Goal: Task Accomplishment & Management: Use online tool/utility

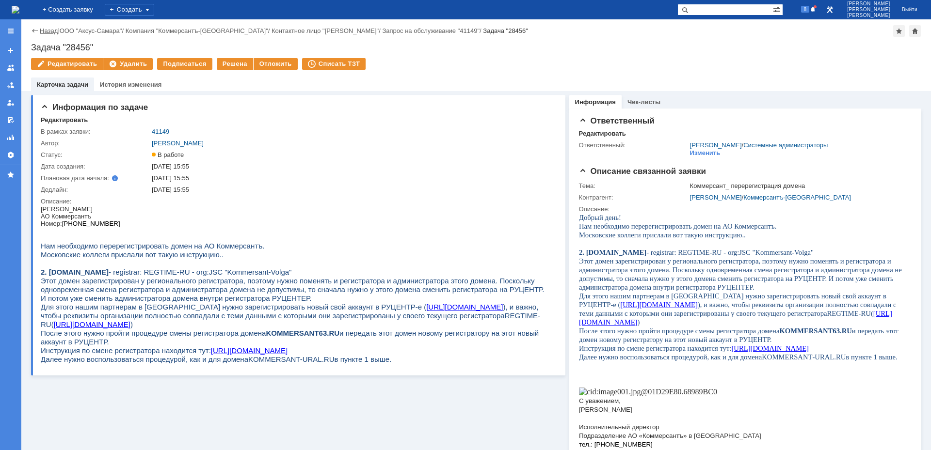
click at [49, 32] on link "Назад" at bounding box center [49, 30] width 18 height 7
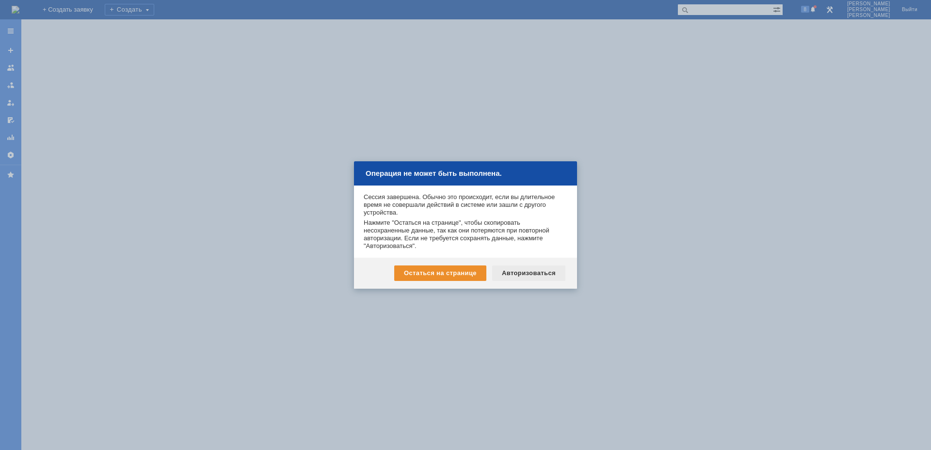
click at [515, 269] on div "Авторизоваться" at bounding box center [528, 274] width 73 height 16
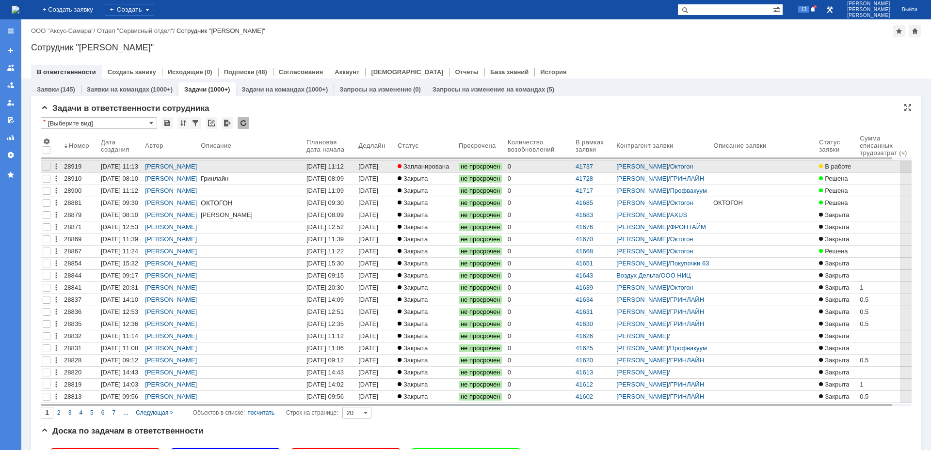
click at [336, 166] on div "[DATE] 11:12" at bounding box center [324, 166] width 37 height 7
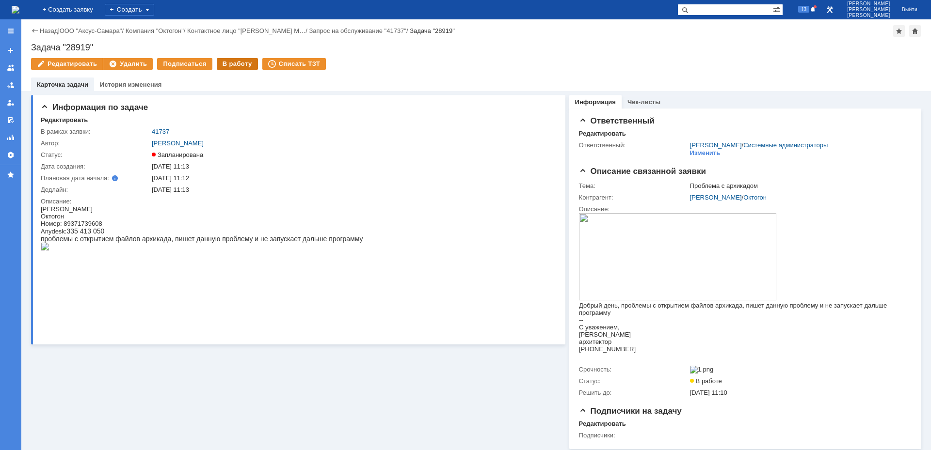
click at [230, 69] on div "В работу" at bounding box center [237, 64] width 41 height 12
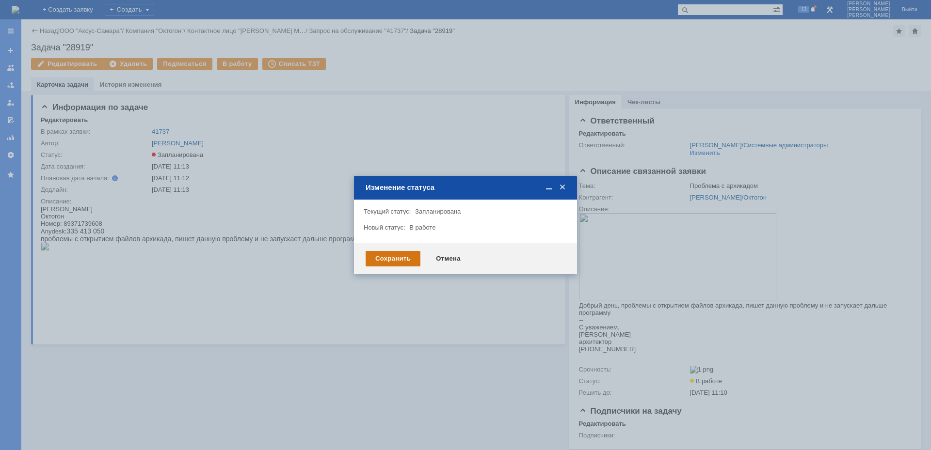
click at [386, 266] on div "Сохранить" at bounding box center [393, 259] width 55 height 16
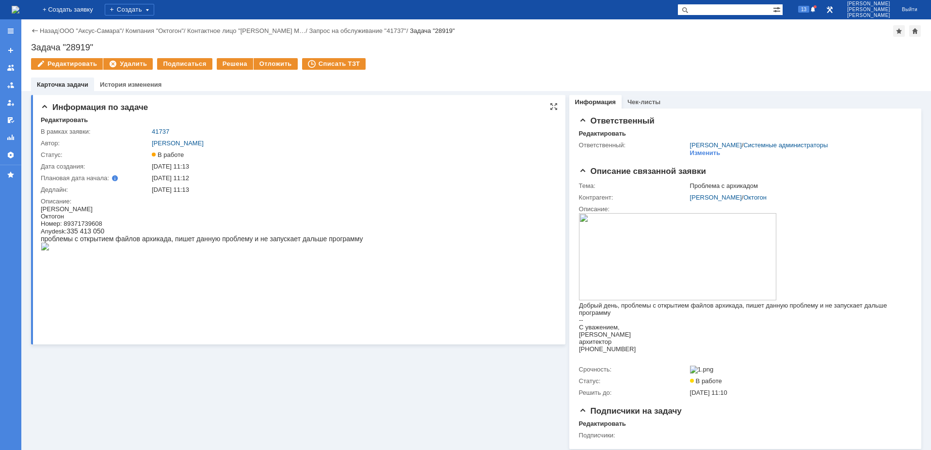
click at [49, 251] on img at bounding box center [45, 247] width 9 height 8
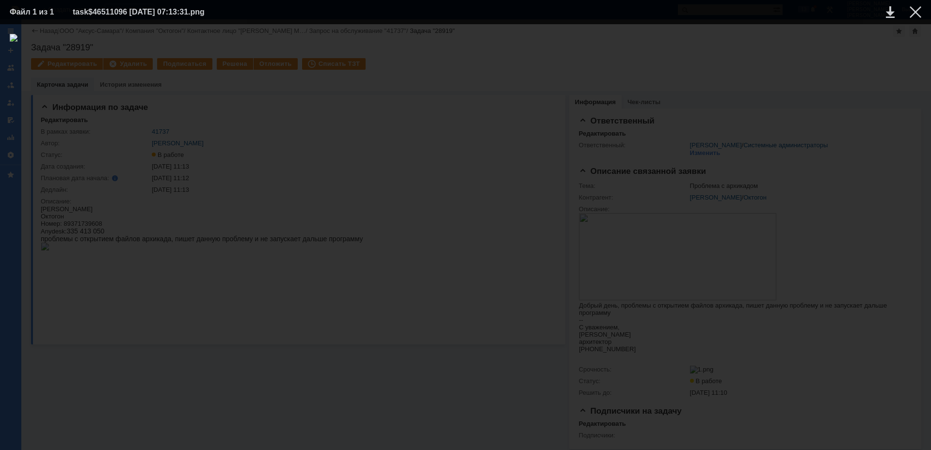
click at [367, 305] on div at bounding box center [466, 237] width 912 height 407
click at [913, 14] on div at bounding box center [916, 12] width 12 height 12
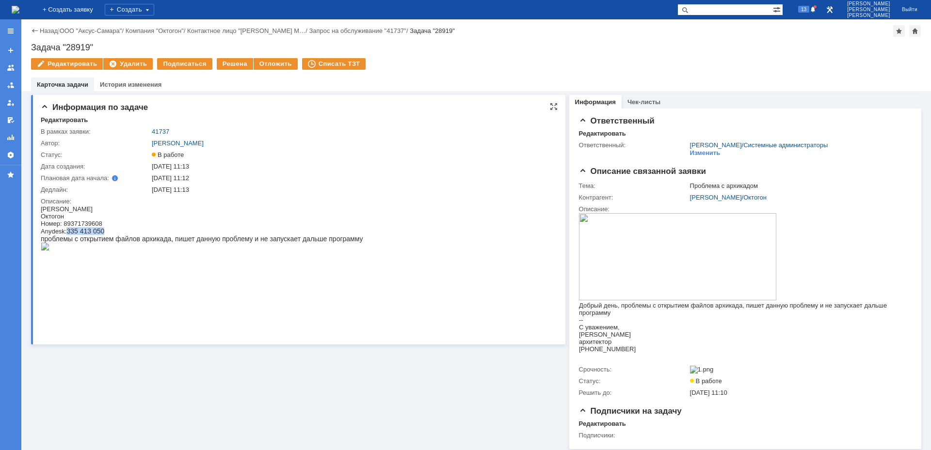
drag, startPoint x: 69, startPoint y: 232, endPoint x: 105, endPoint y: 227, distance: 36.7
click at [104, 227] on span "335 413 050" at bounding box center [85, 231] width 38 height 8
copy span "335 413 050"
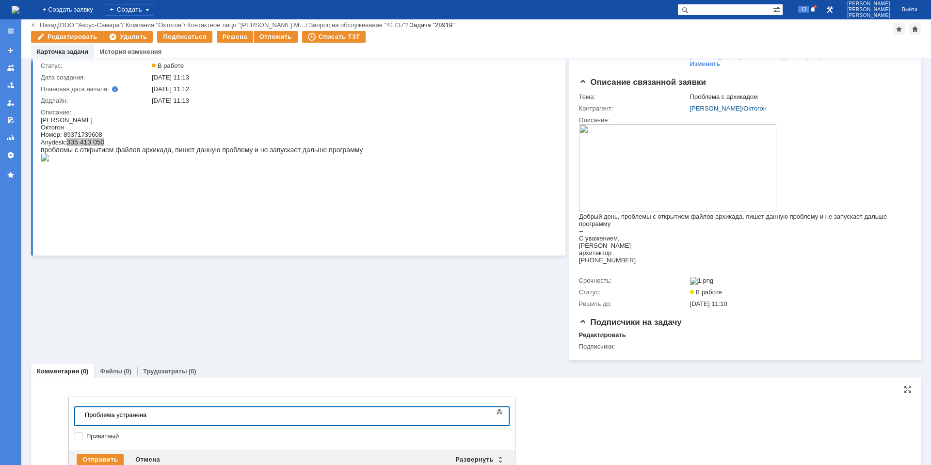
scroll to position [87, 0]
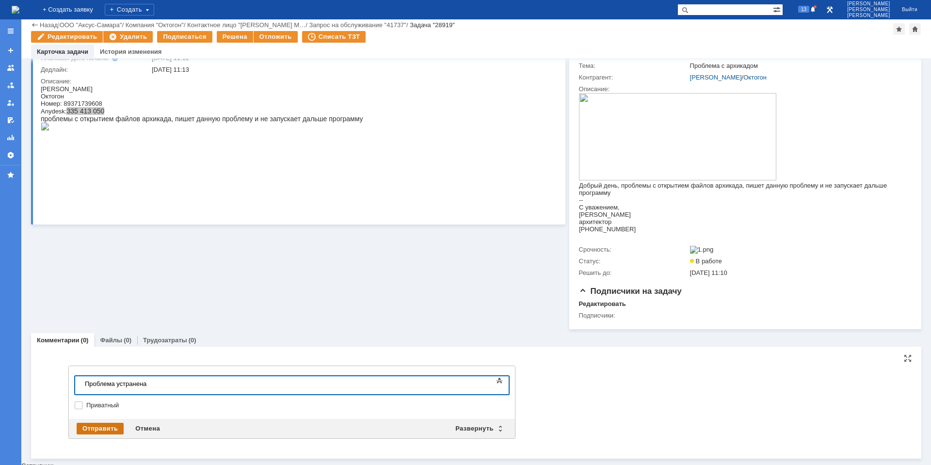
click at [106, 431] on div "Отправить" at bounding box center [100, 429] width 47 height 12
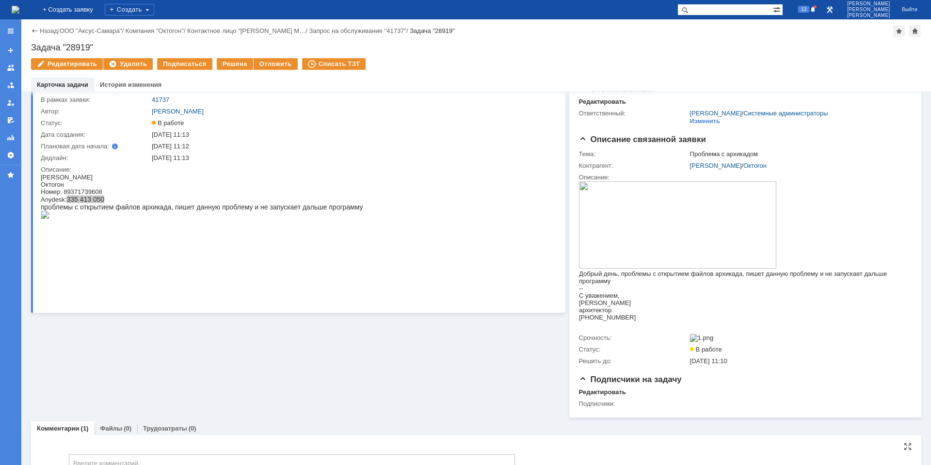
scroll to position [0, 0]
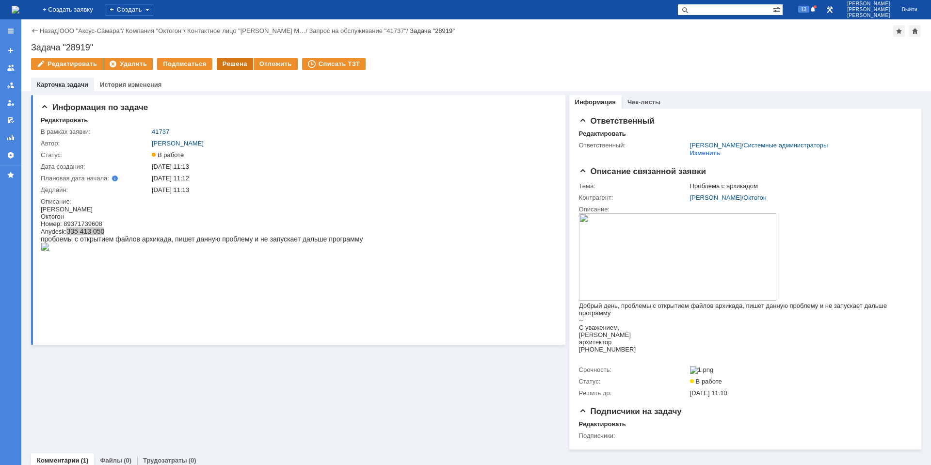
click at [232, 69] on div "Решена" at bounding box center [235, 64] width 36 height 12
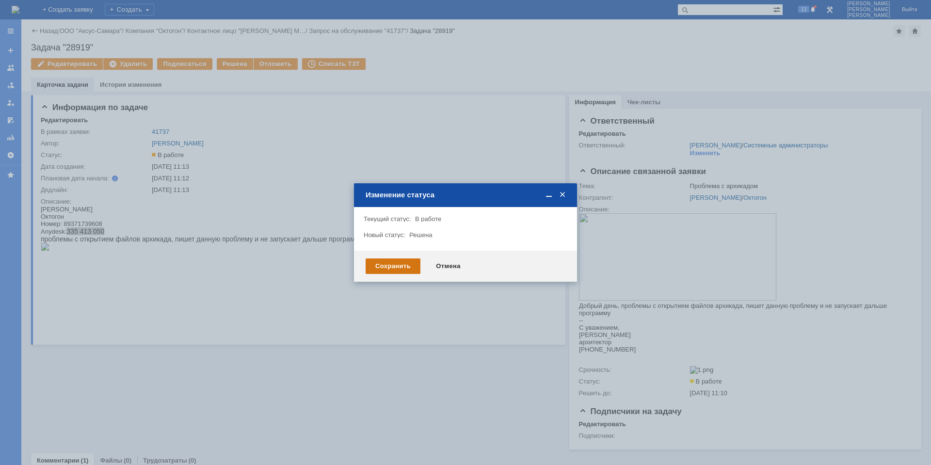
click at [414, 268] on div "Сохранить" at bounding box center [393, 266] width 55 height 16
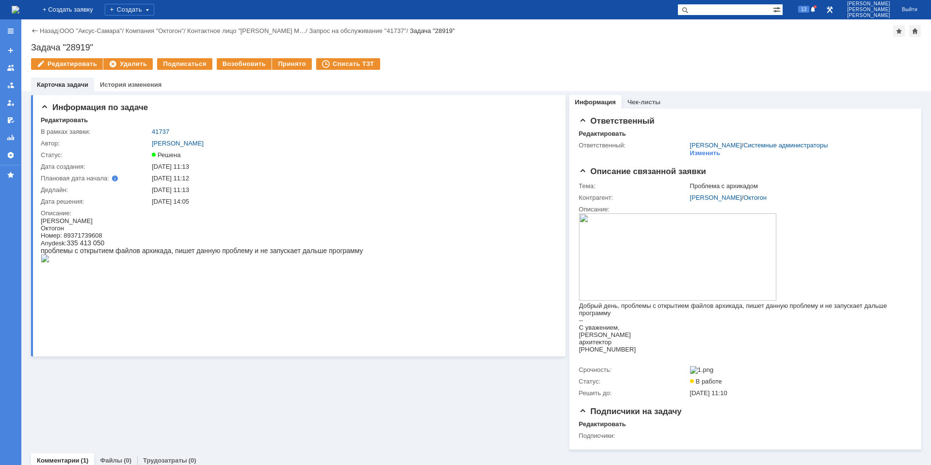
click at [43, 34] on div "Назад | ООО "Аксус-Самара" / Компания "Октогон" / Контактное лицо "[PERSON_NAME…" at bounding box center [476, 31] width 890 height 12
click at [44, 29] on link "Назад" at bounding box center [49, 30] width 18 height 7
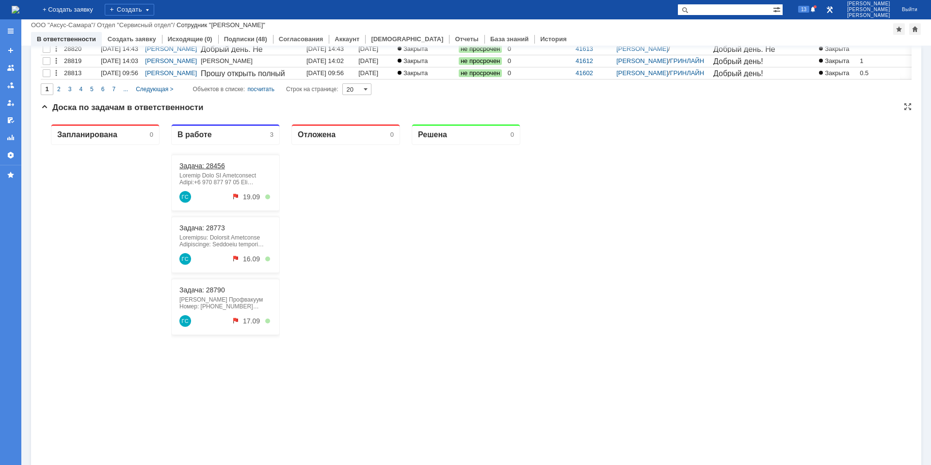
click at [209, 166] on link "Задача: 28456" at bounding box center [202, 166] width 46 height 8
